Goal: Information Seeking & Learning: Learn about a topic

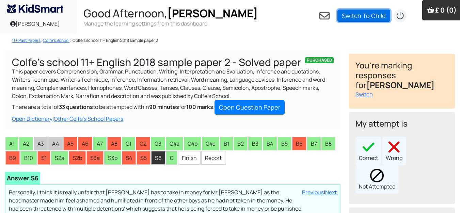
click at [387, 16] on link "Switch To Child" at bounding box center [364, 16] width 53 height 12
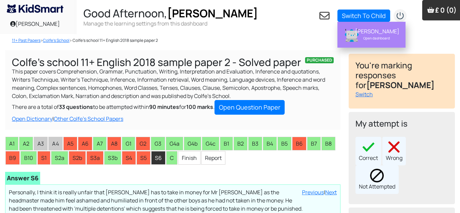
click at [372, 27] on div "Lisa Open dashboard" at bounding box center [376, 34] width 51 height 19
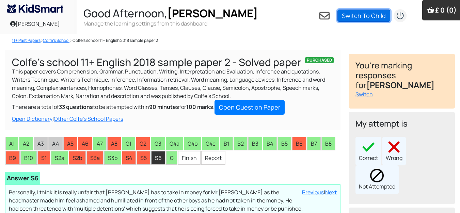
click at [357, 19] on link "Switch To Child" at bounding box center [364, 16] width 53 height 12
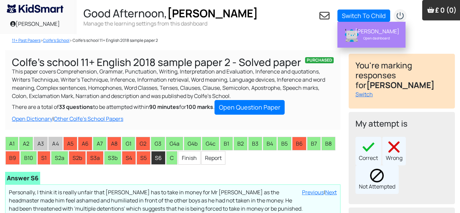
click at [385, 33] on div "[PERSON_NAME]" at bounding box center [376, 31] width 43 height 7
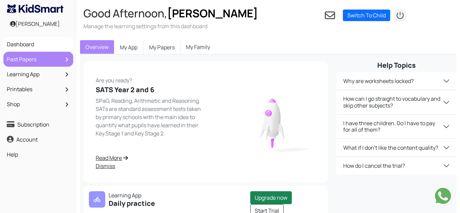
click at [31, 59] on link "Past Papers" at bounding box center [38, 60] width 66 height 12
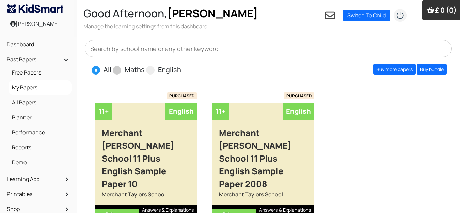
click at [118, 73] on span at bounding box center [117, 70] width 9 height 9
click at [145, 69] on input "Maths" at bounding box center [147, 67] width 4 height 4
radio input "true"
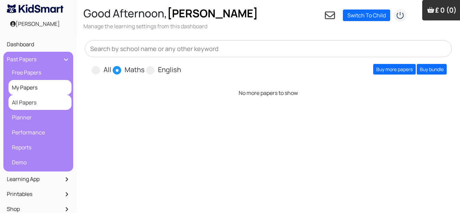
click at [18, 106] on link "All Papers" at bounding box center [40, 103] width 60 height 12
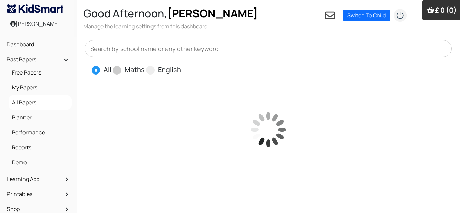
click at [116, 70] on span at bounding box center [117, 70] width 9 height 9
click at [145, 69] on input "Maths" at bounding box center [147, 67] width 4 height 4
radio input "true"
click at [117, 50] on input "text" at bounding box center [268, 48] width 367 height 17
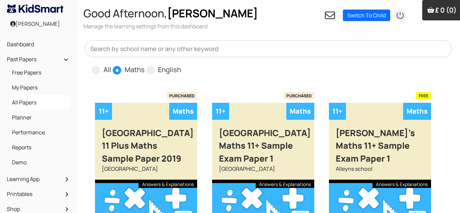
type input "dul"
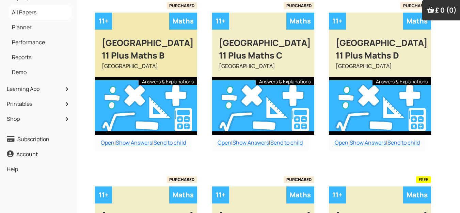
scroll to position [102, 0]
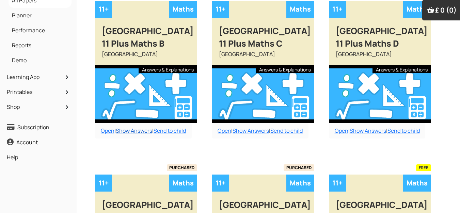
click at [130, 131] on link "Show Answers" at bounding box center [134, 130] width 36 height 7
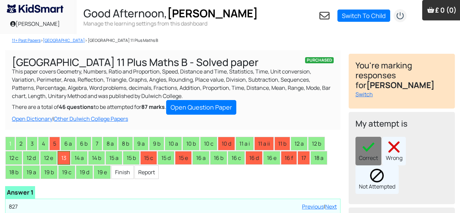
click at [65, 154] on li "13" at bounding box center [64, 158] width 13 height 14
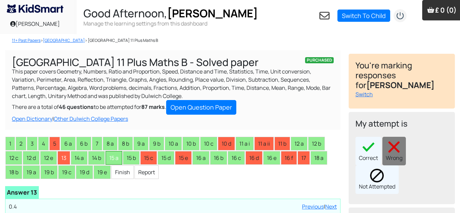
click at [114, 156] on li "15 a" at bounding box center [114, 158] width 17 height 14
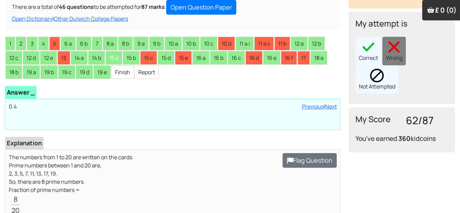
scroll to position [102, 0]
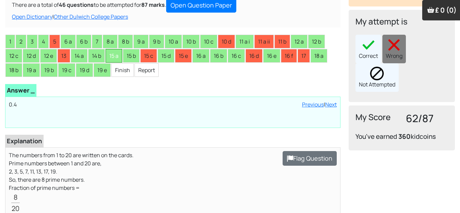
click at [116, 54] on li "15 a" at bounding box center [114, 56] width 17 height 14
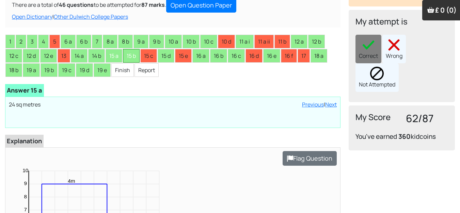
click at [134, 58] on li "15 b" at bounding box center [131, 56] width 17 height 14
click at [149, 50] on li "15 c" at bounding box center [148, 56] width 17 height 14
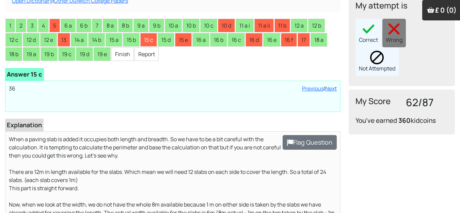
scroll to position [34, 0]
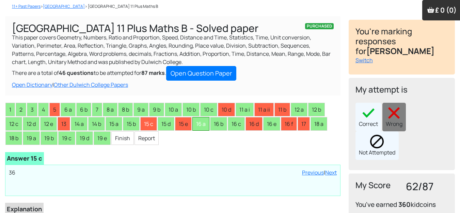
click at [202, 130] on li "16 a" at bounding box center [201, 124] width 17 height 14
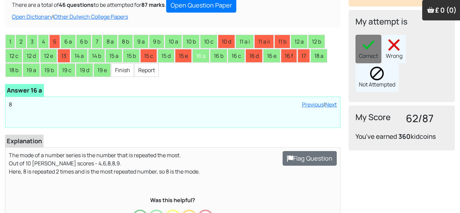
scroll to position [136, 0]
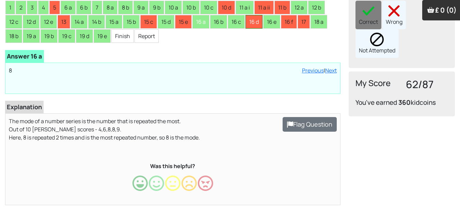
click at [252, 22] on li "16 d" at bounding box center [254, 22] width 17 height 14
